Goal: Download file/media

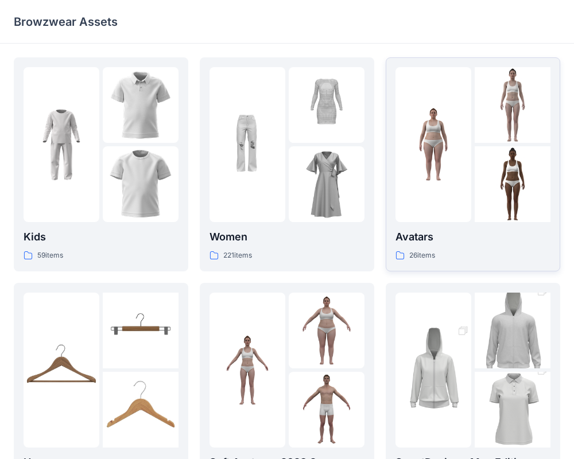
click at [471, 142] on div at bounding box center [472, 144] width 155 height 155
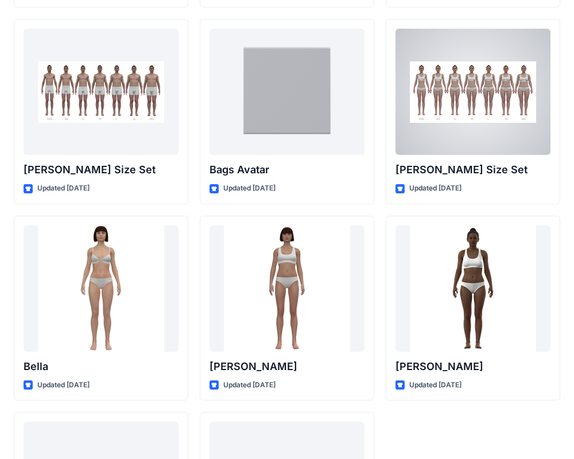
scroll to position [1218, 0]
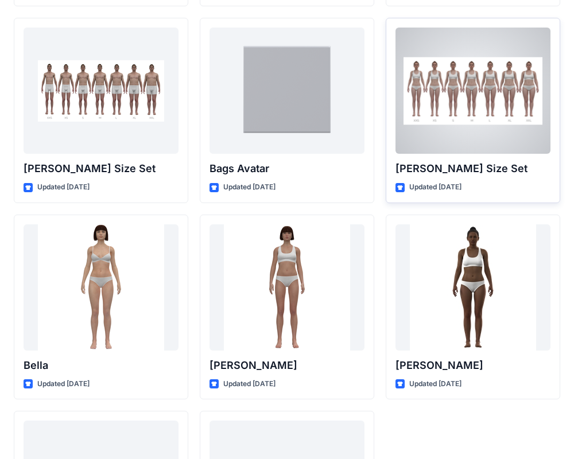
click at [464, 105] on div at bounding box center [472, 91] width 155 height 126
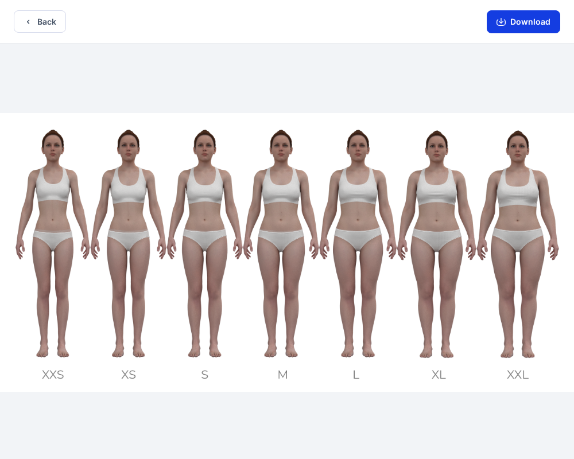
click at [520, 21] on button "Download" at bounding box center [522, 21] width 73 height 23
click at [511, 18] on button "Download" at bounding box center [522, 21] width 73 height 23
click at [502, 22] on icon "button" at bounding box center [500, 21] width 5 height 6
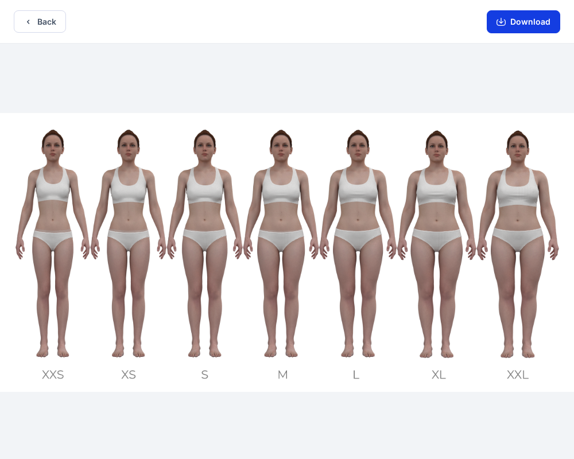
click at [502, 22] on icon "button" at bounding box center [500, 21] width 5 height 6
click at [517, 22] on button "Download" at bounding box center [522, 21] width 73 height 23
drag, startPoint x: 142, startPoint y: 267, endPoint x: 246, endPoint y: 206, distance: 120.3
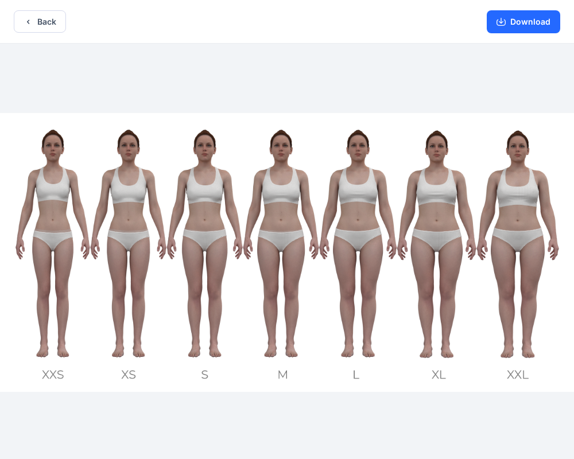
click at [246, 206] on img at bounding box center [287, 252] width 574 height 279
